Goal: Find contact information: Find contact information

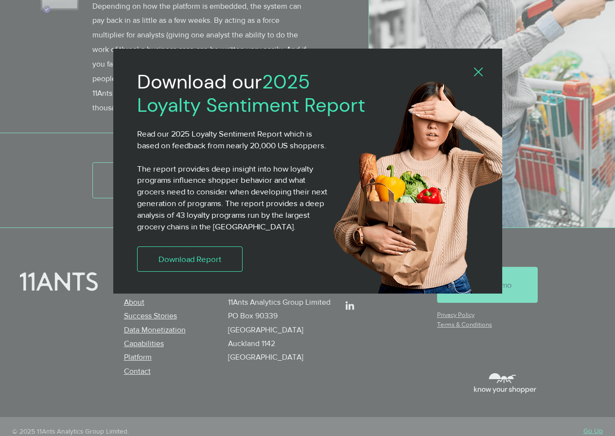
click at [474, 73] on icon "Back to site" at bounding box center [478, 72] width 9 height 9
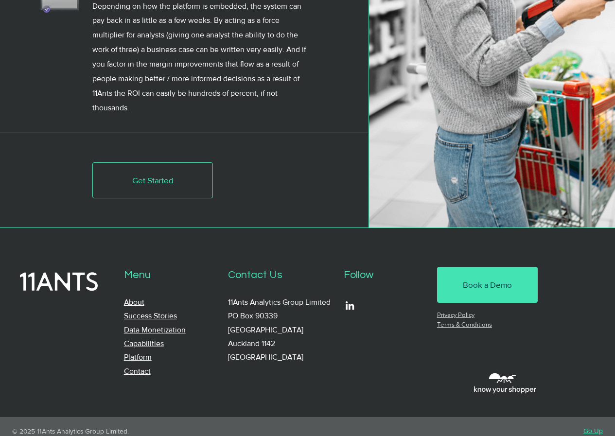
click at [125, 367] on link "Contact" at bounding box center [137, 371] width 27 height 8
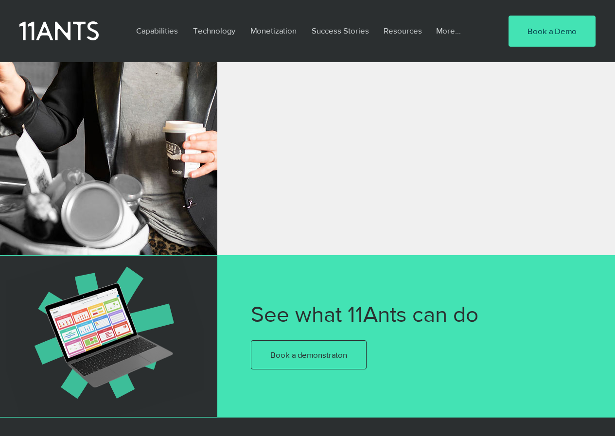
scroll to position [685, 0]
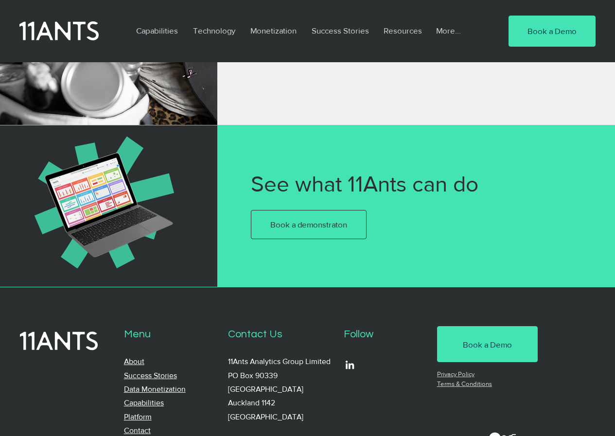
scroll to position [685, 0]
